Goal: Submit feedback/report problem

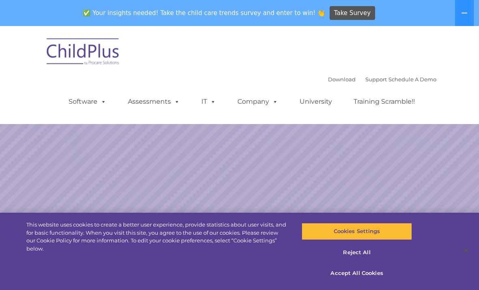
select select "MEDIUM"
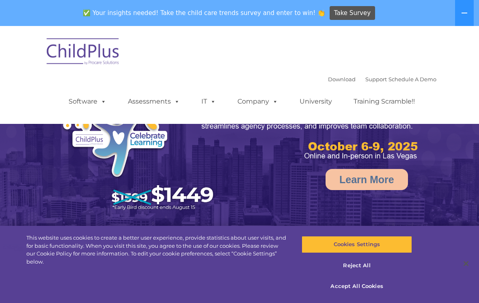
select select "MEDIUM"
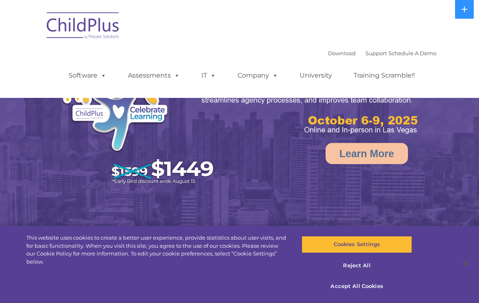
select select "MEDIUM"
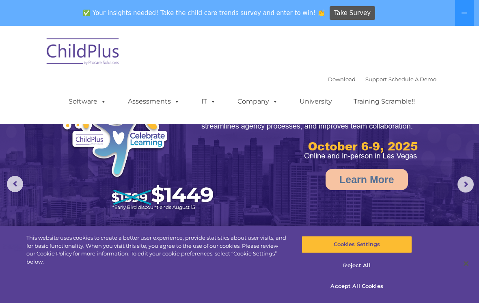
click at [464, 14] on icon at bounding box center [464, 13] width 6 height 6
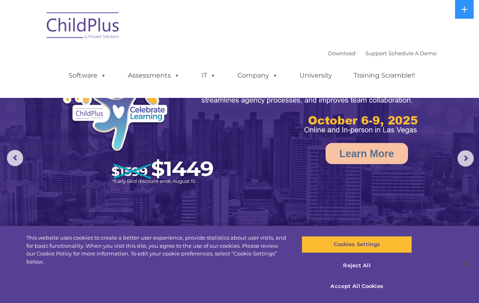
click at [273, 74] on span at bounding box center [273, 75] width 9 height 8
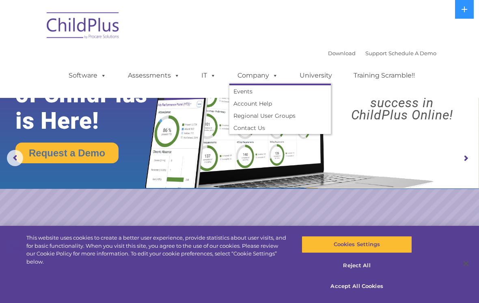
click at [467, 16] on button at bounding box center [464, 9] width 19 height 19
